Goal: Task Accomplishment & Management: Manage account settings

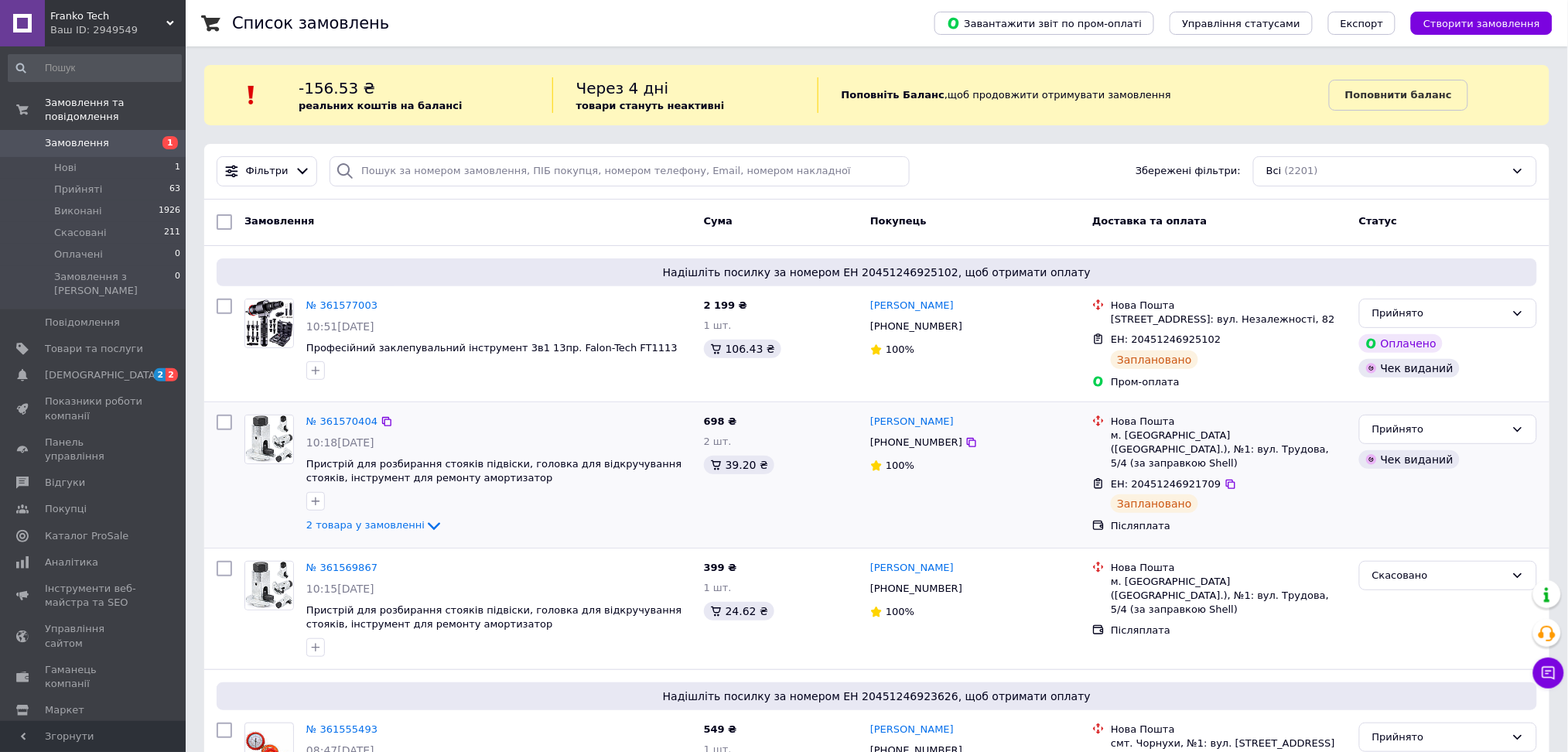
click at [390, 445] on div "10:18[DATE]" at bounding box center [499, 443] width 386 height 16
click at [282, 444] on img at bounding box center [269, 439] width 48 height 48
